Goal: Obtain resource: Download file/media

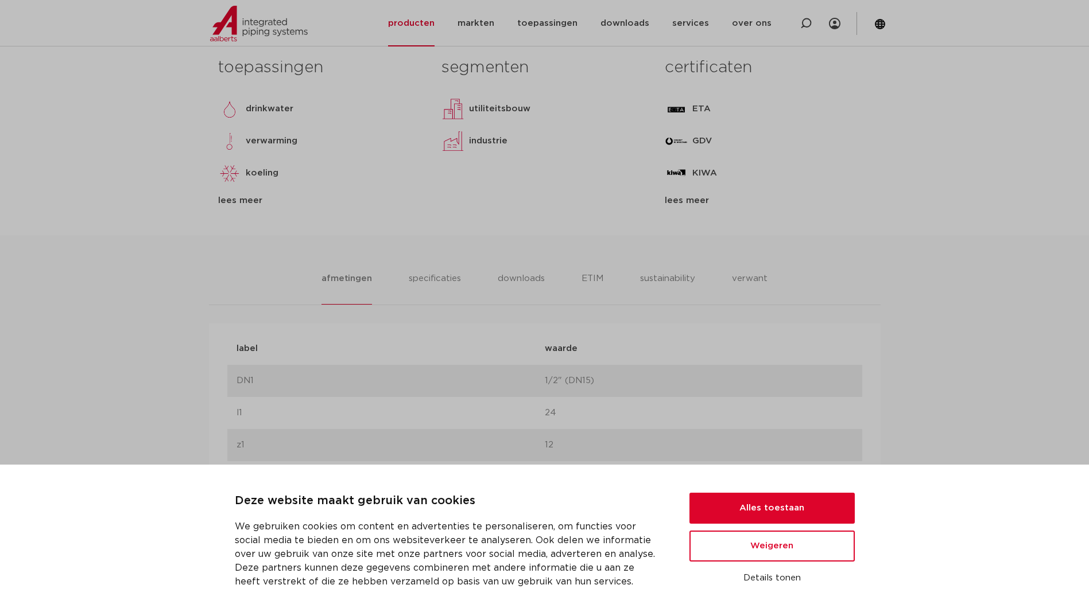
scroll to position [499, 0]
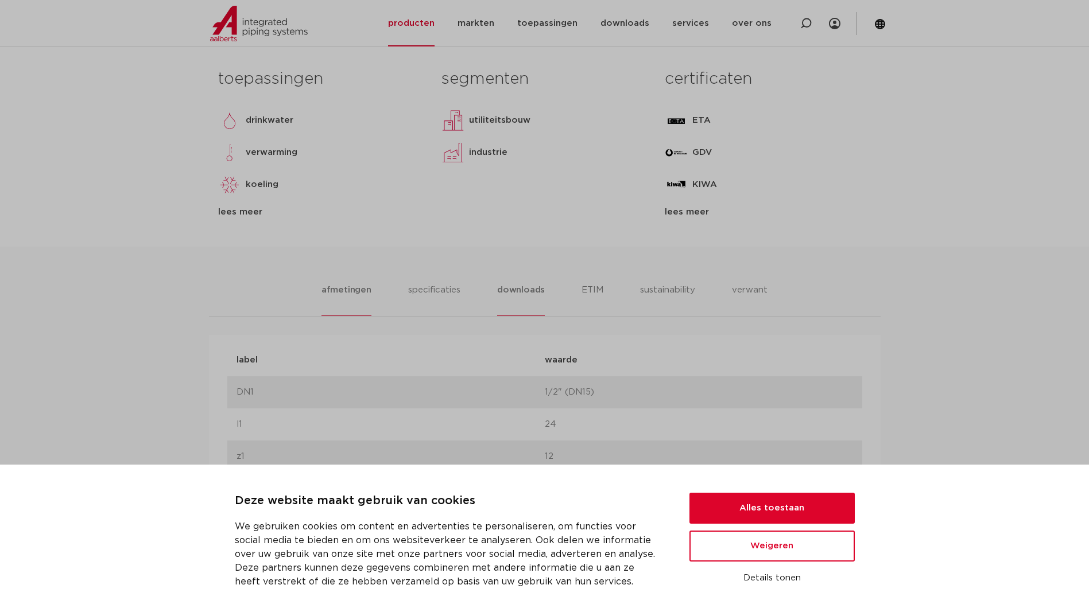
click at [527, 290] on li "downloads" at bounding box center [521, 300] width 48 height 33
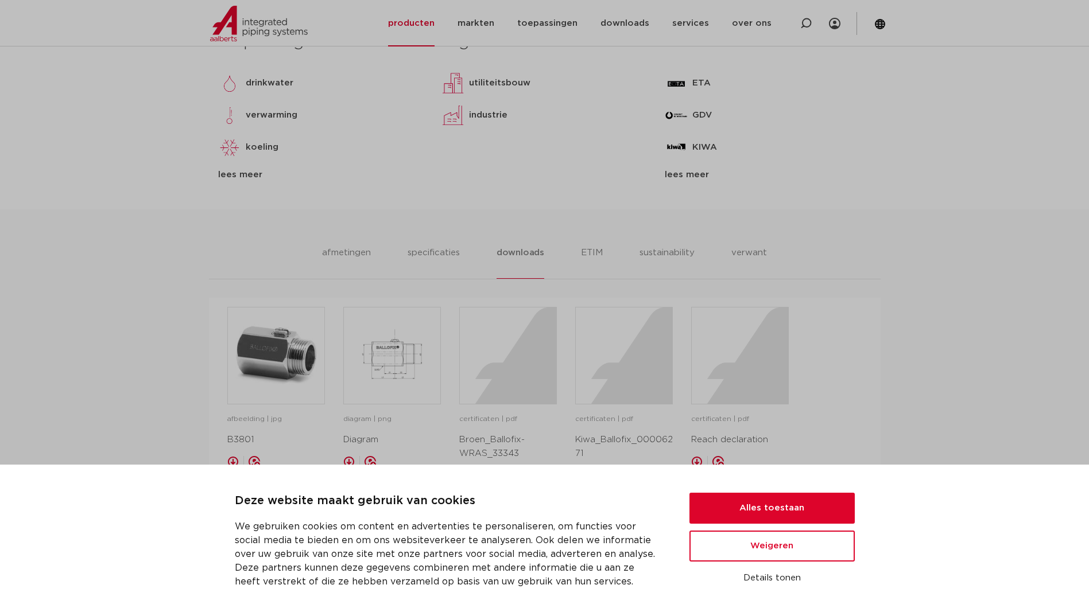
scroll to position [550, 0]
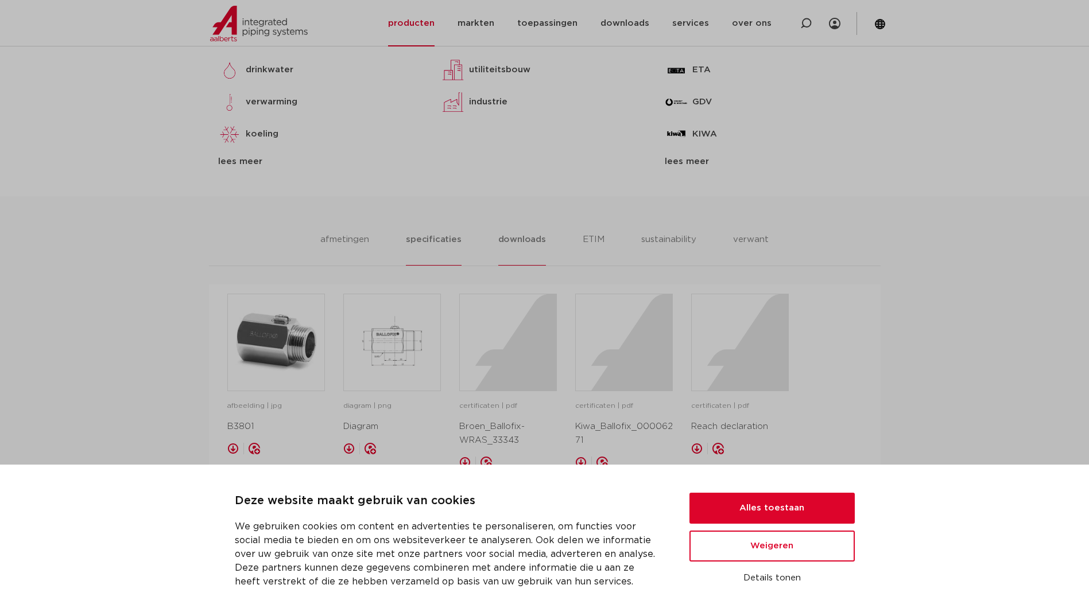
click at [422, 234] on li "specificaties" at bounding box center [433, 249] width 55 height 33
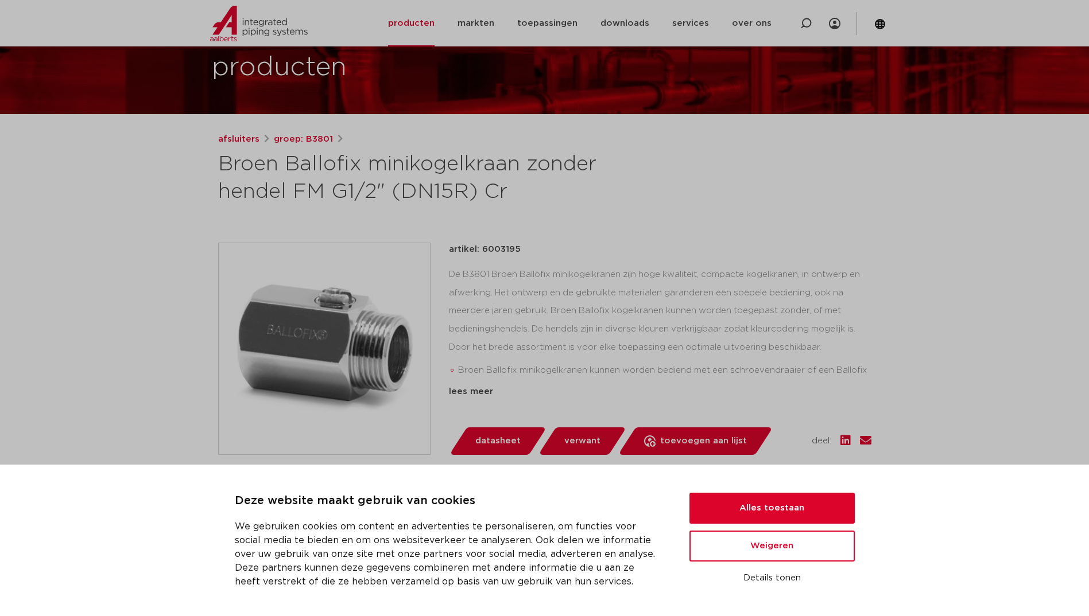
scroll to position [0, 0]
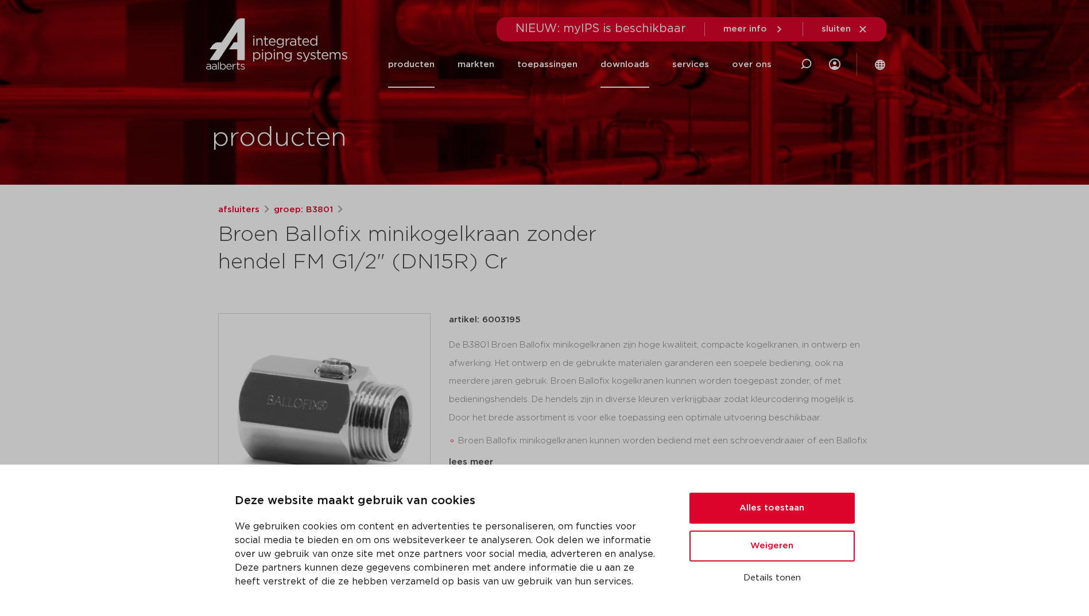
click at [636, 69] on link "downloads" at bounding box center [624, 64] width 49 height 46
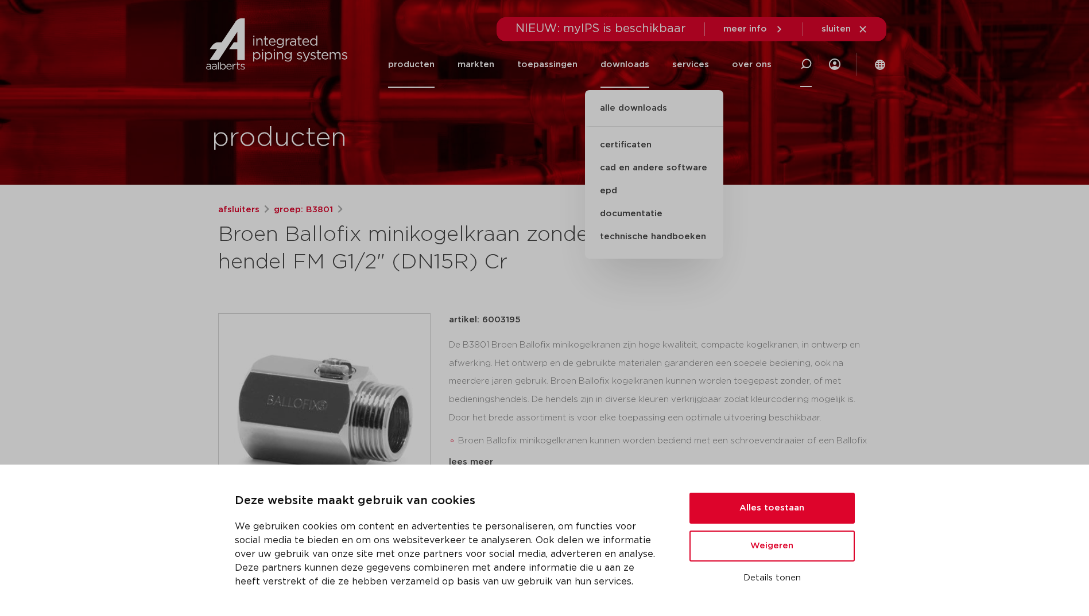
click at [804, 64] on icon at bounding box center [805, 64] width 11 height 11
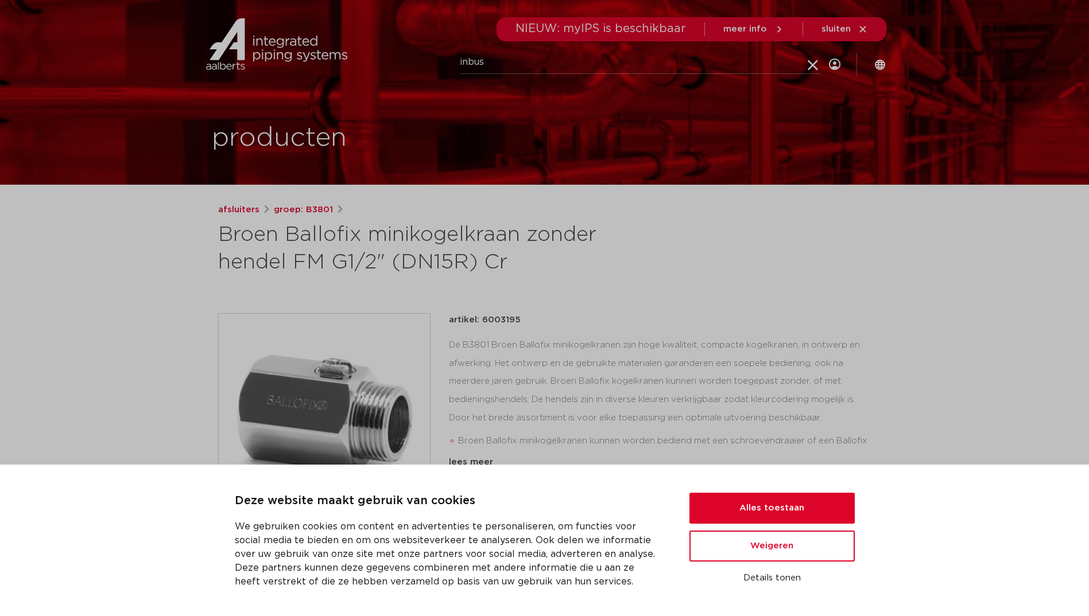
type input "inbus"
click button "Zoeken" at bounding box center [0, 0] width 0 height 0
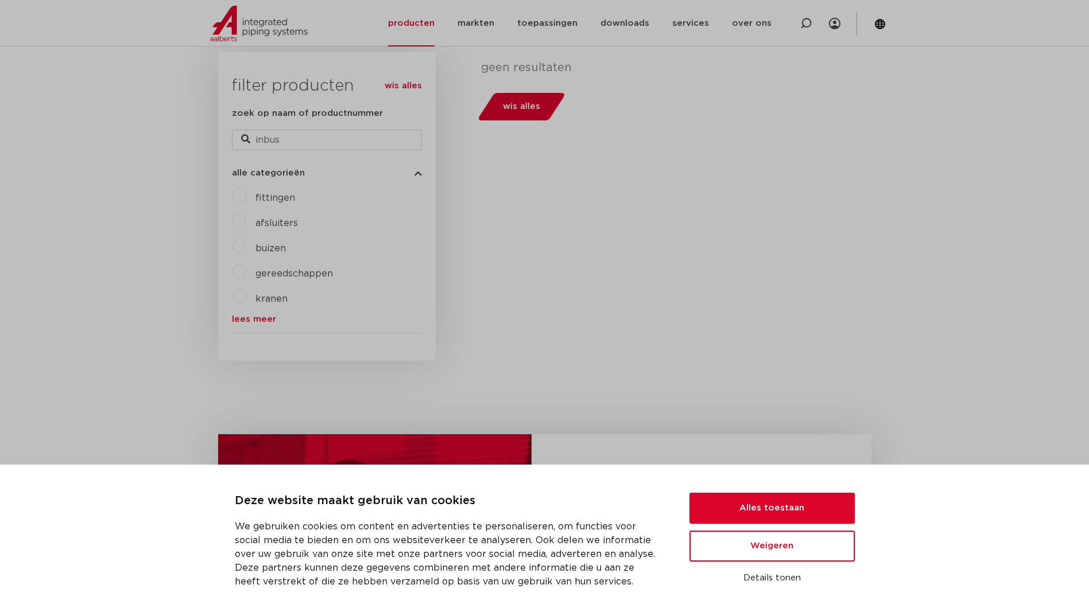
click at [246, 223] on label "afsluiters" at bounding box center [272, 221] width 52 height 18
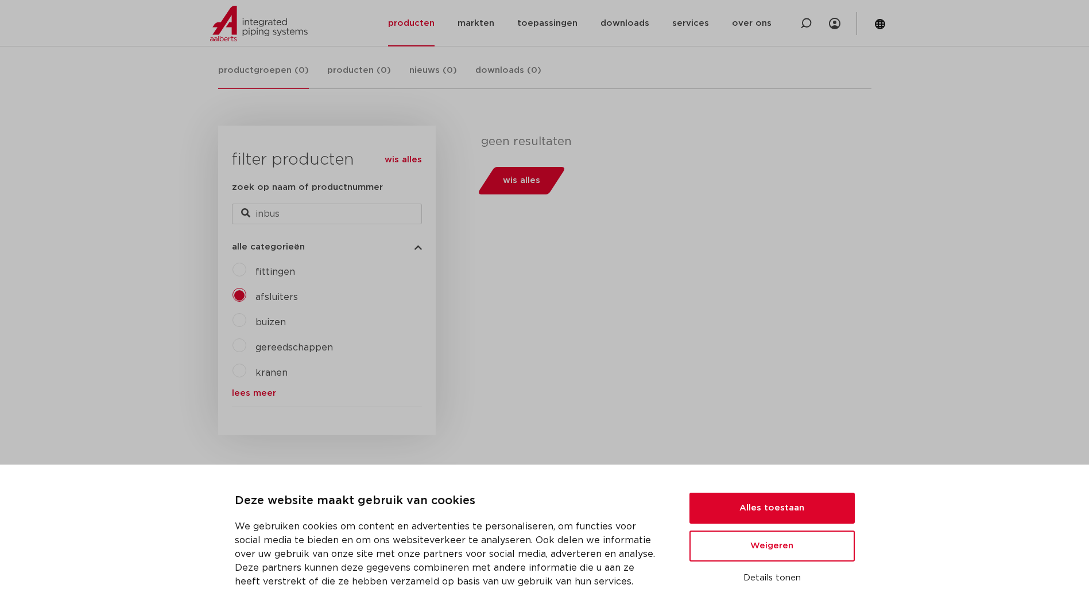
scroll to position [184, 0]
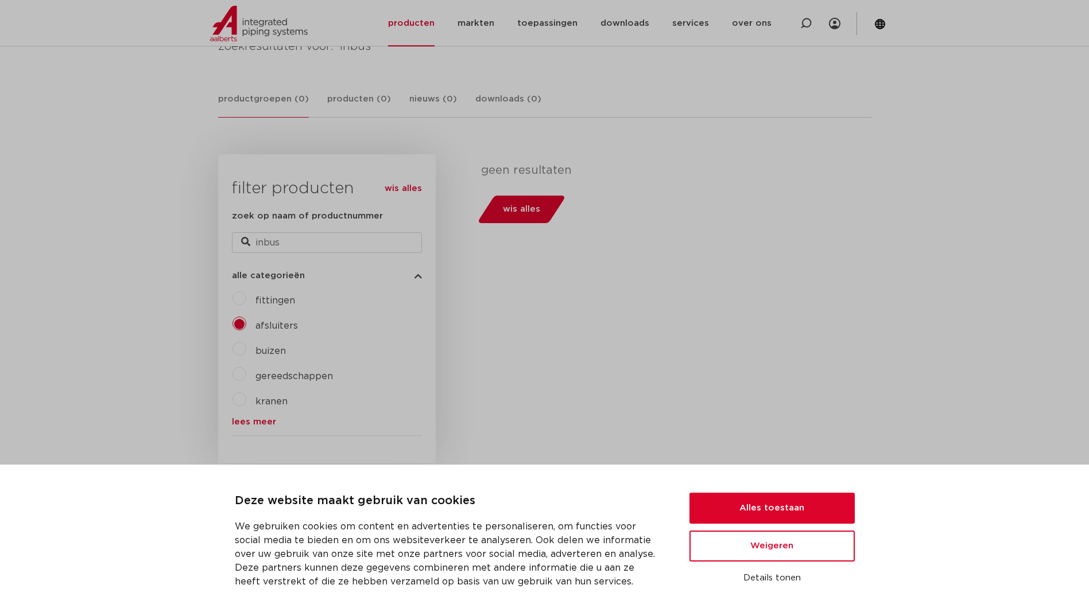
click at [250, 416] on div "fittingen afsluiters buizen gereedschappen kranen beveiligingen lees meer lees …" at bounding box center [327, 357] width 190 height 137
click at [621, 21] on link "downloads" at bounding box center [624, 23] width 49 height 46
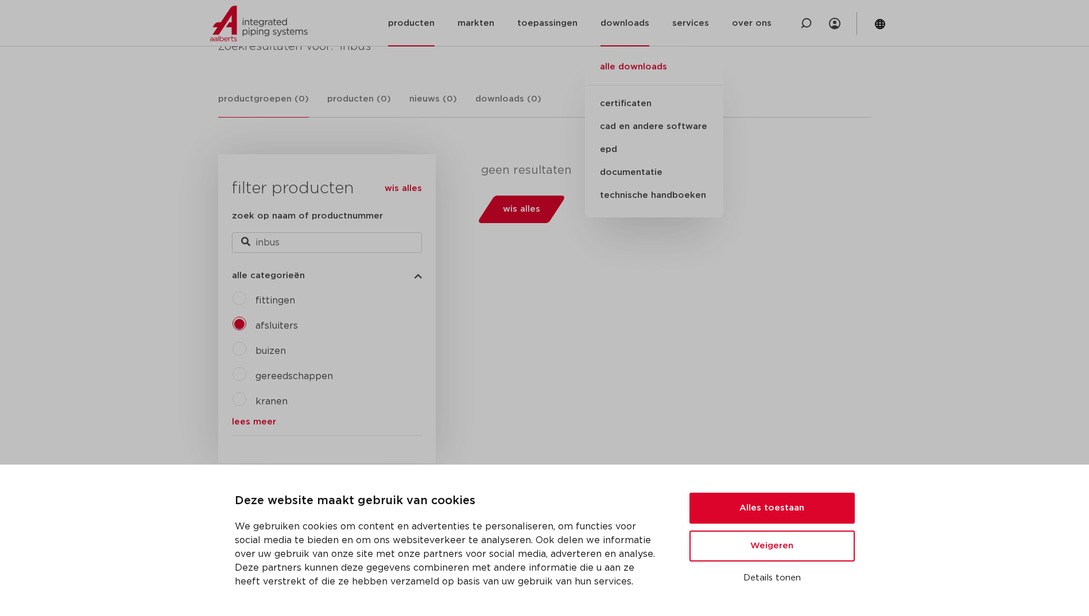
click at [638, 62] on link "alle downloads" at bounding box center [654, 72] width 138 height 25
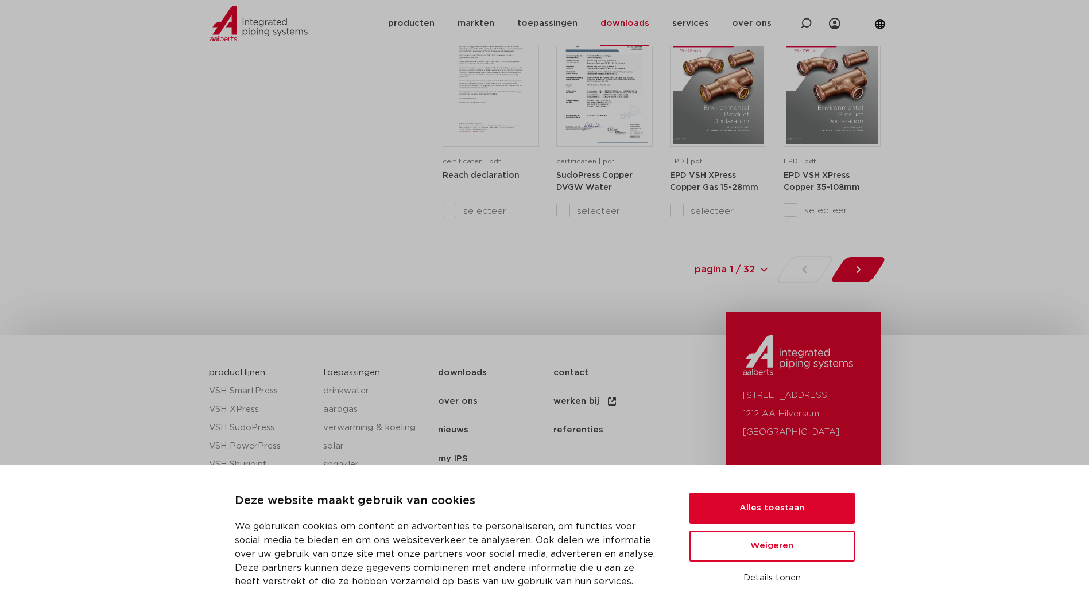
scroll to position [1235, 0]
